Goal: Information Seeking & Learning: Find specific fact

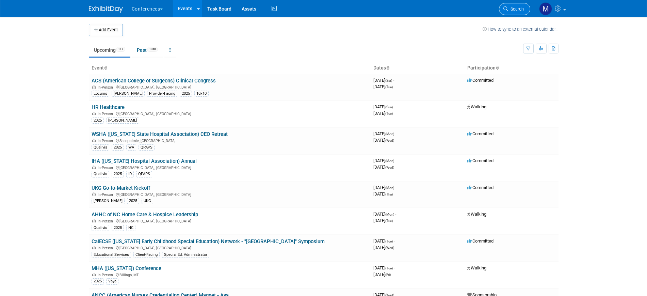
click at [512, 11] on span "Search" at bounding box center [516, 8] width 16 height 5
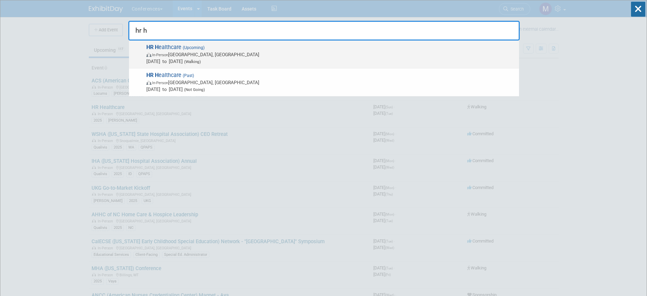
type input "hr h"
click at [190, 56] on span "In-Person [GEOGRAPHIC_DATA], [GEOGRAPHIC_DATA]" at bounding box center [330, 54] width 369 height 7
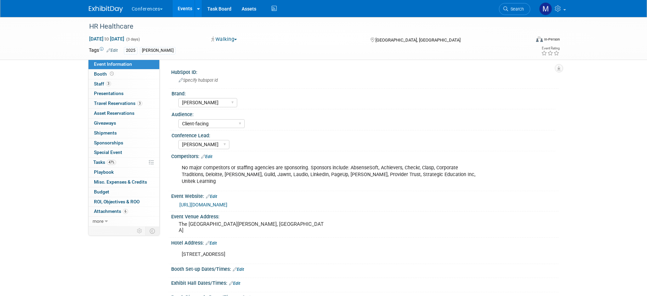
select select "[PERSON_NAME]"
select select "Client-facing"
select select "Marygrace"
click at [217, 202] on link "https://hrhealthcare.wbresearch.com/" at bounding box center [203, 204] width 48 height 5
